Goal: Information Seeking & Learning: Learn about a topic

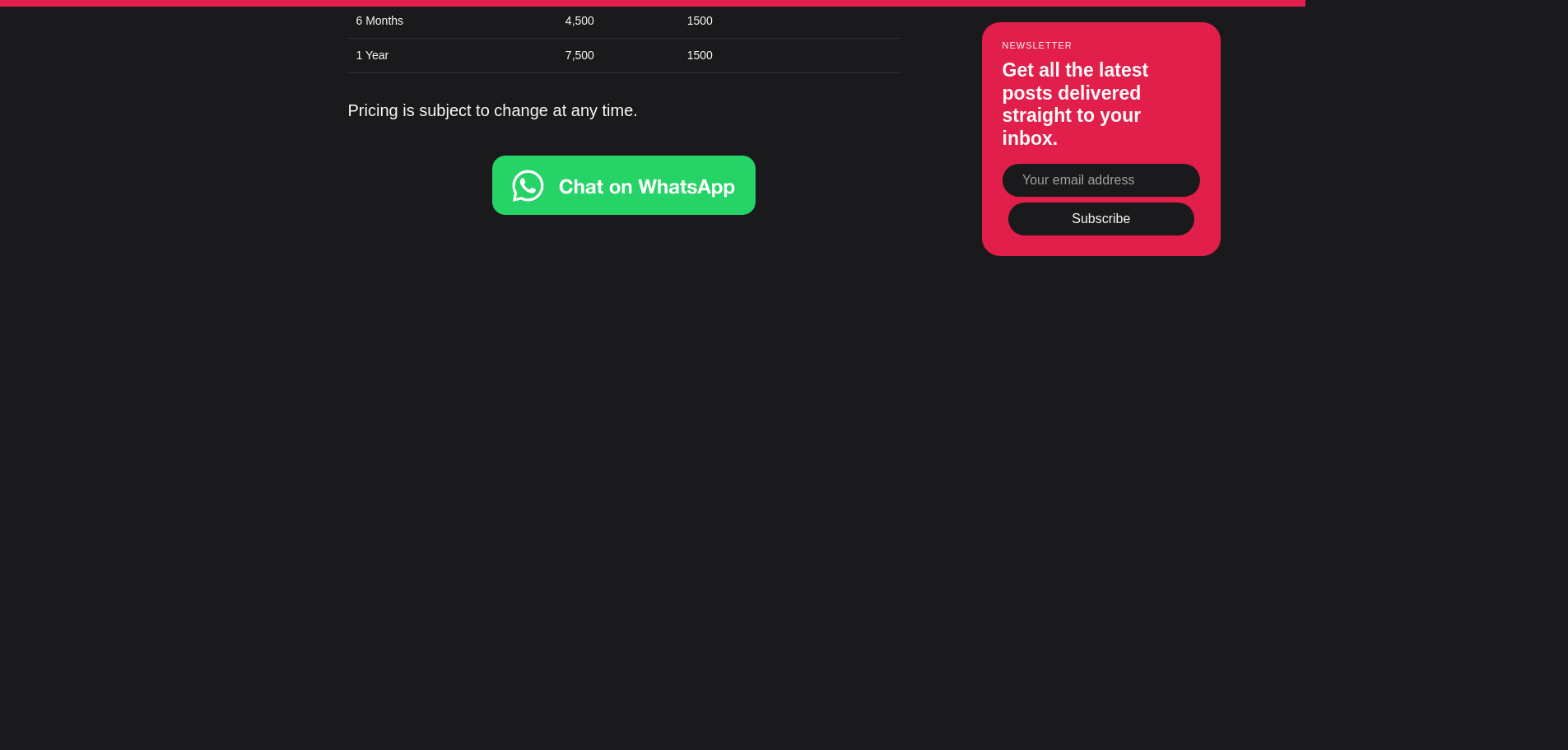
scroll to position [5751, 0]
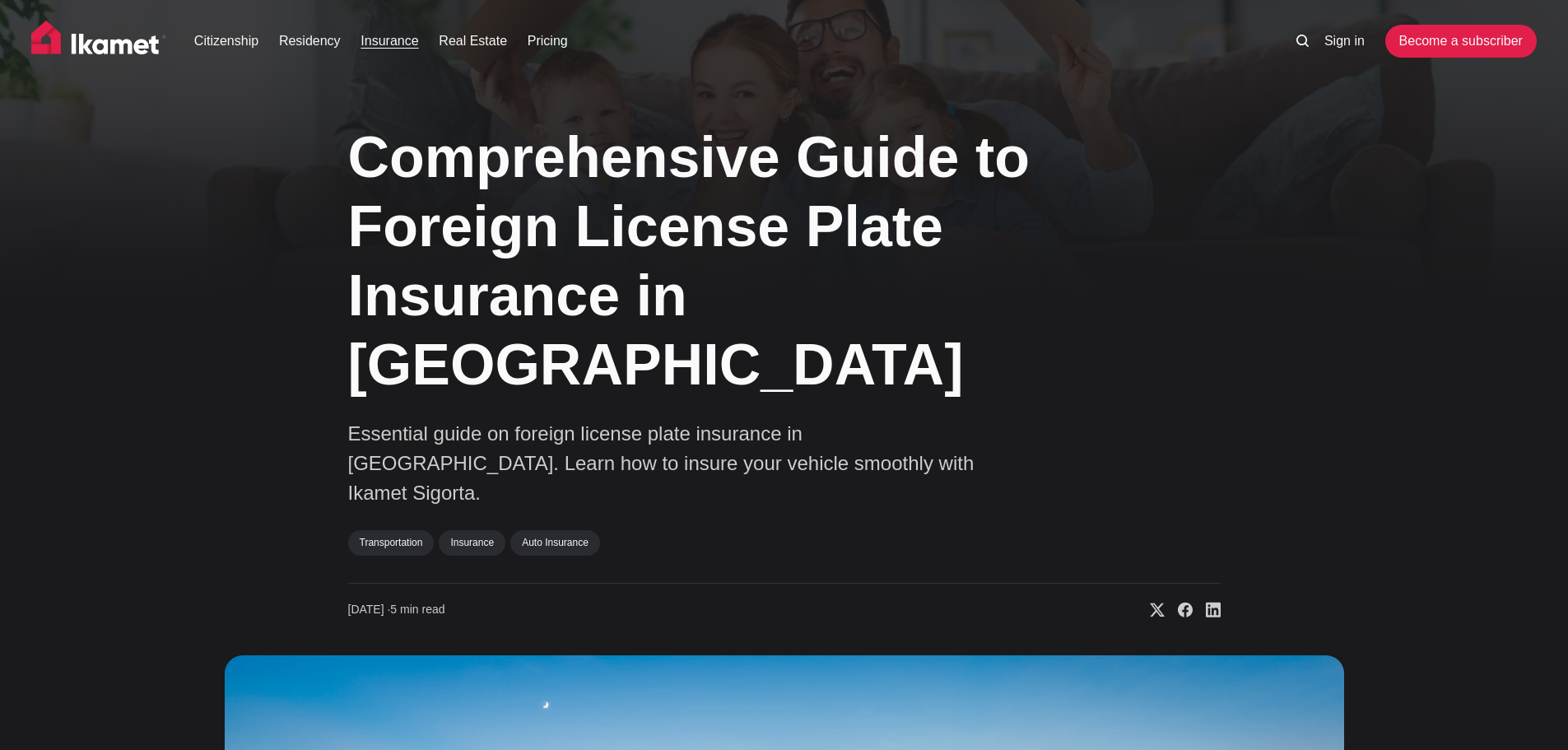
click at [394, 42] on link "Insurance" at bounding box center [389, 41] width 58 height 20
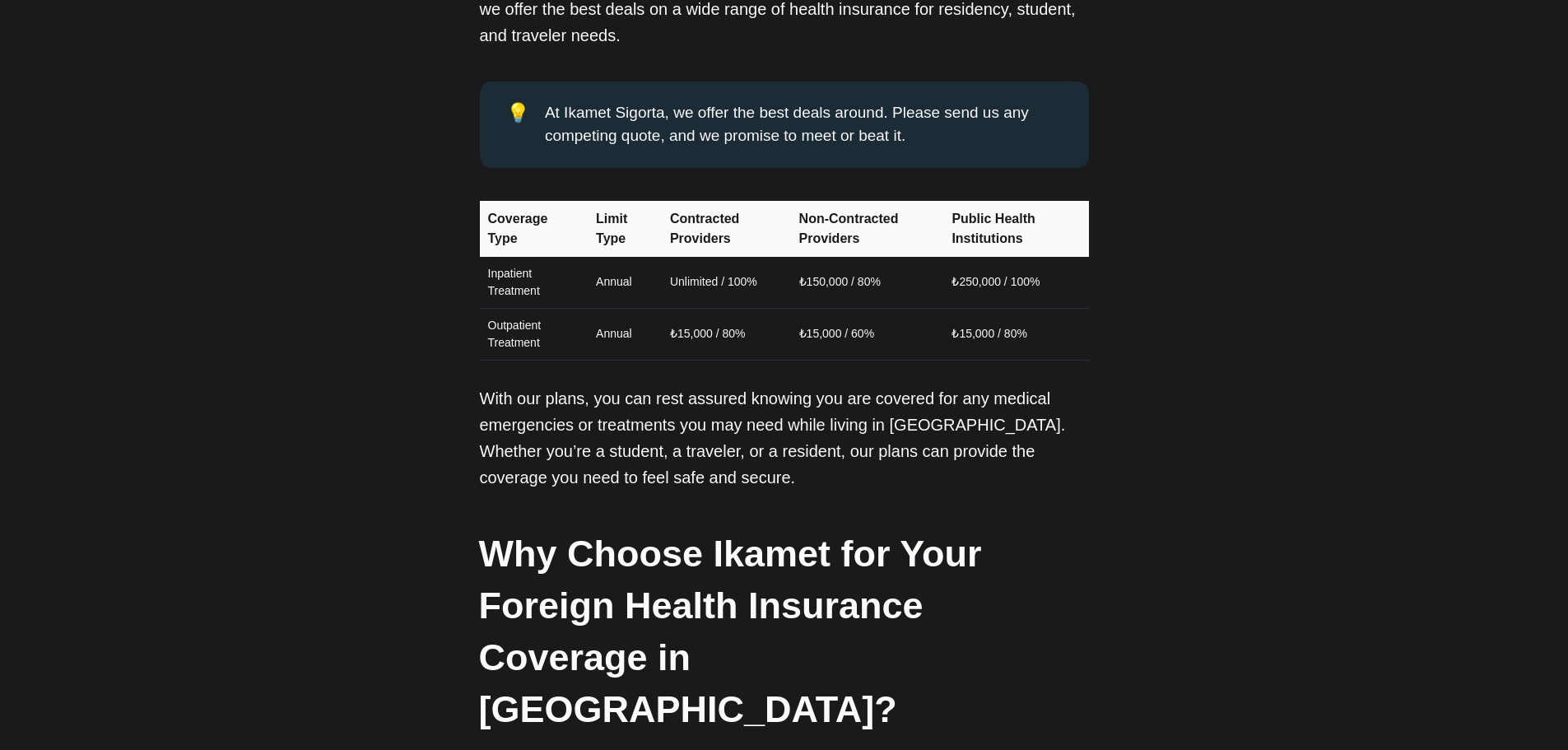
scroll to position [1597, 0]
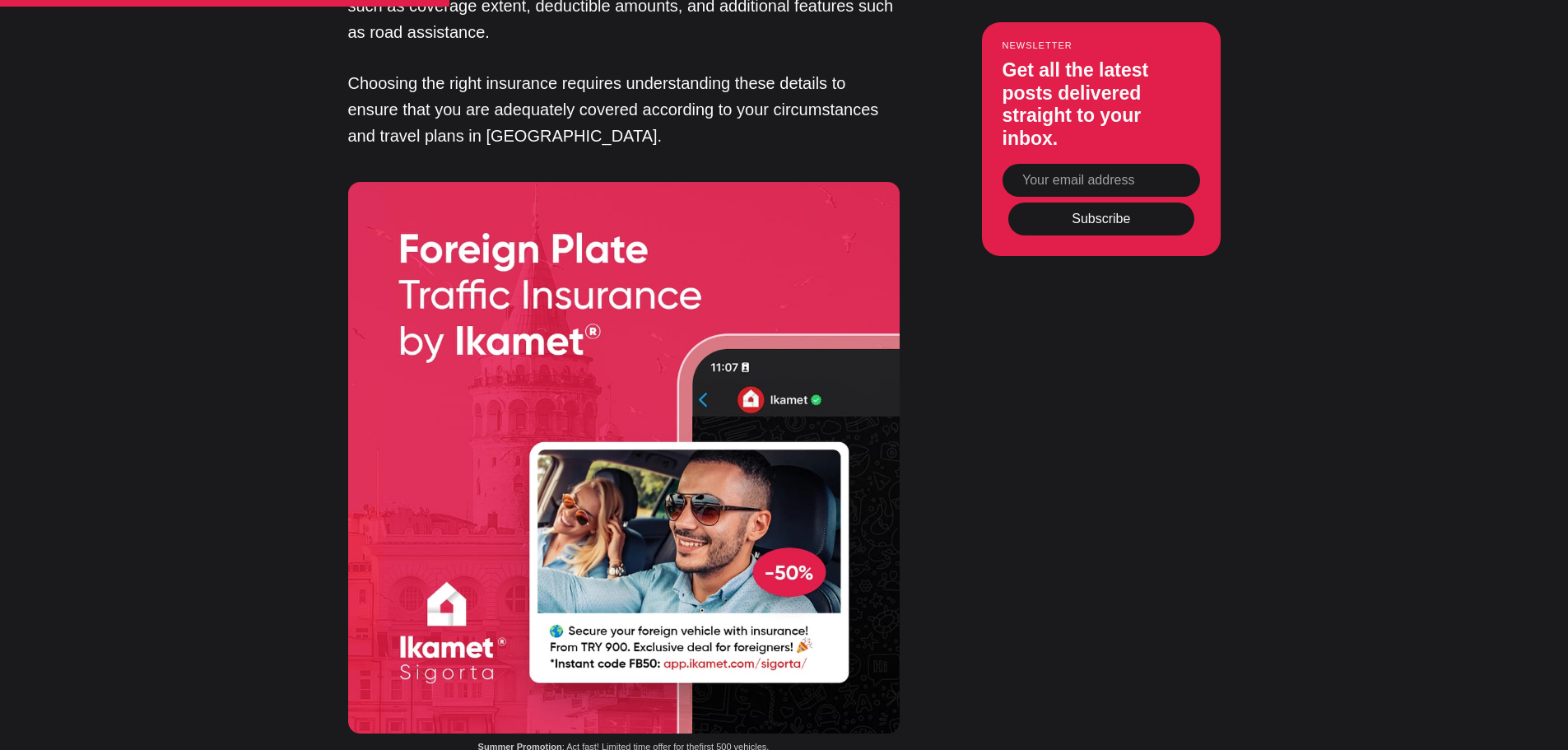
scroll to position [1691, 0]
